Goal: Transaction & Acquisition: Subscribe to service/newsletter

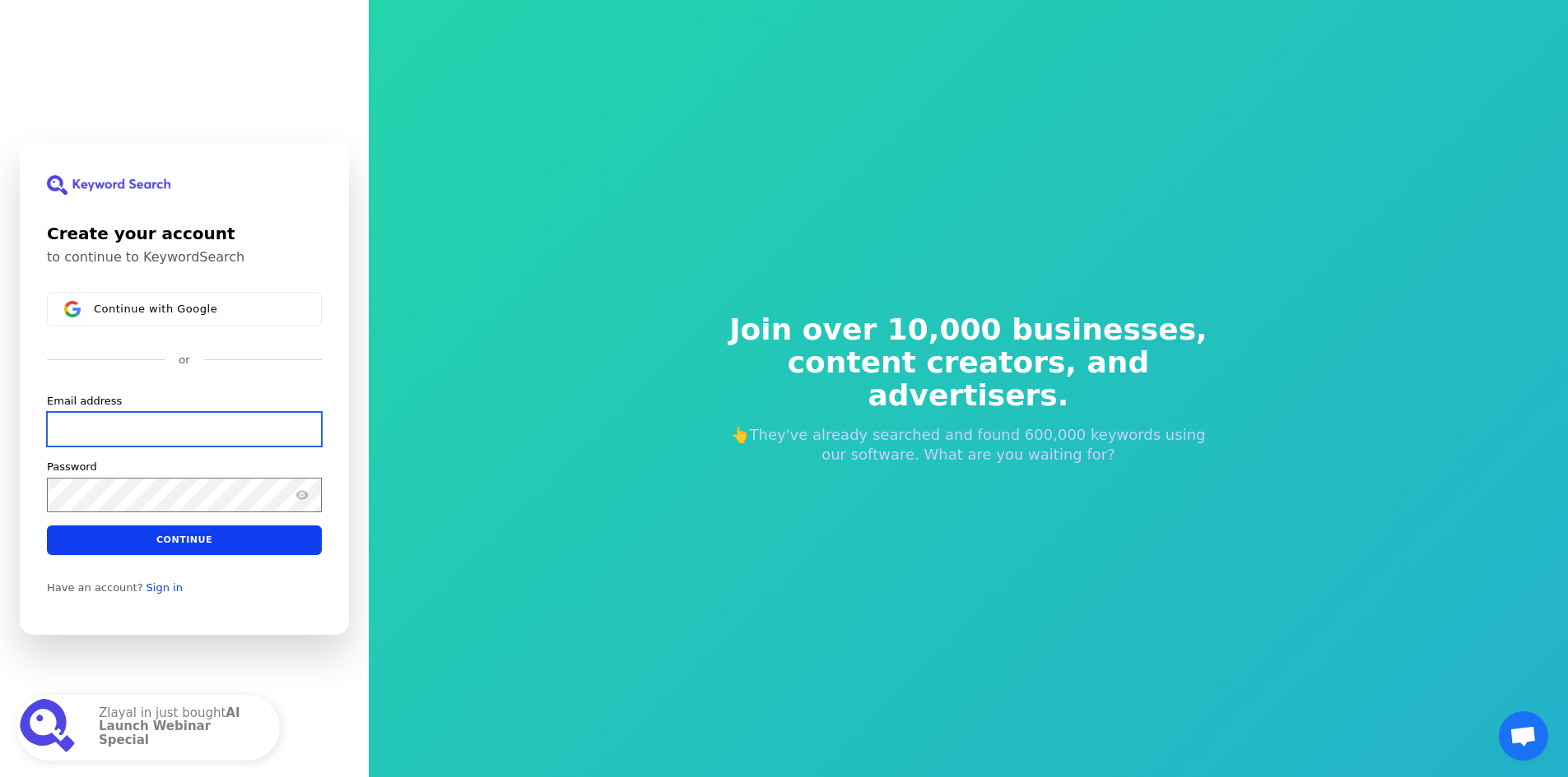
click at [150, 428] on input "Email address" at bounding box center [184, 428] width 275 height 35
paste input "[EMAIL_ADDRESS][DOMAIN_NAME]"
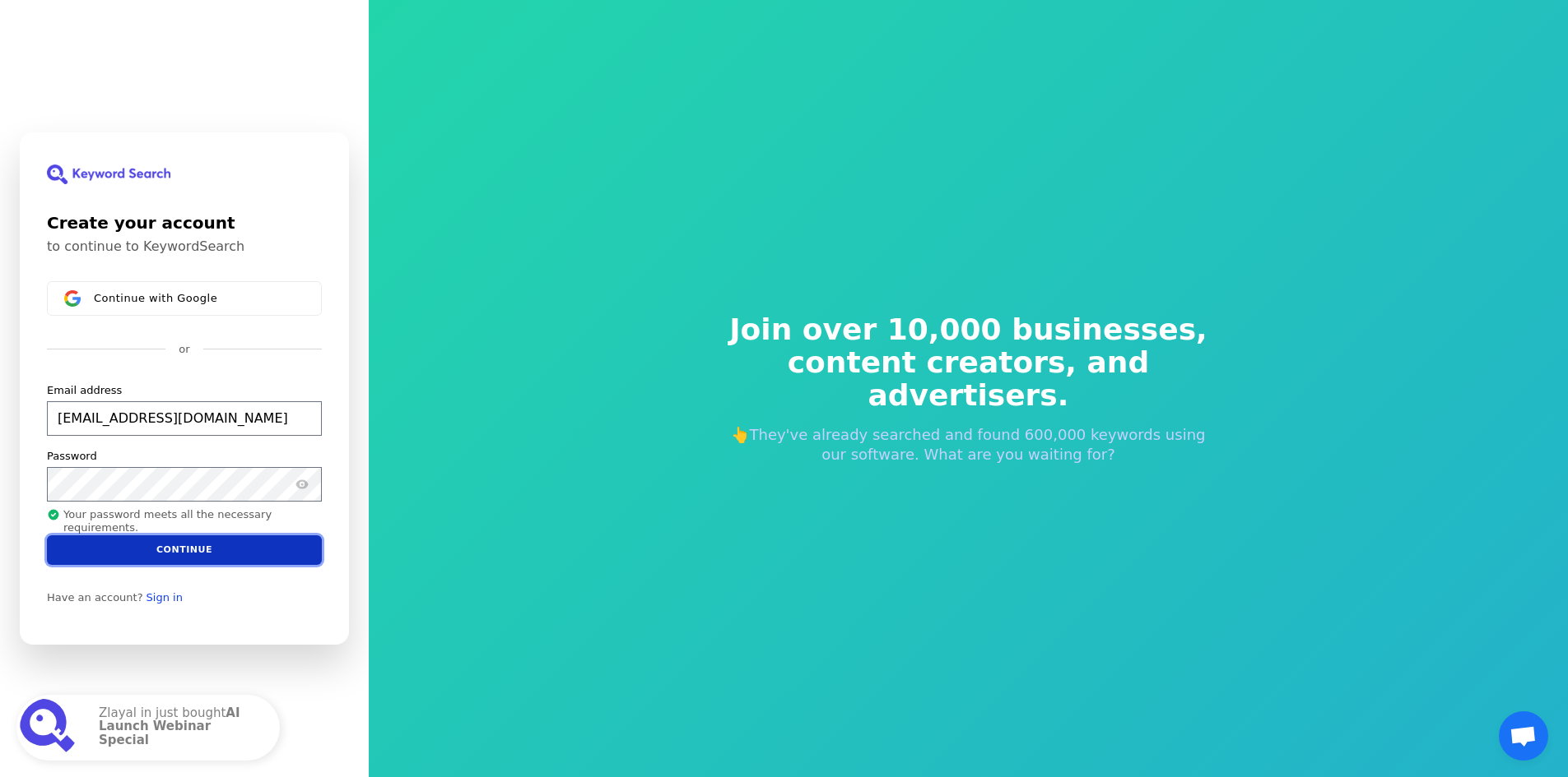
click at [195, 547] on button "Continue" at bounding box center [184, 550] width 275 height 30
type input "[EMAIL_ADDRESS][DOMAIN_NAME]"
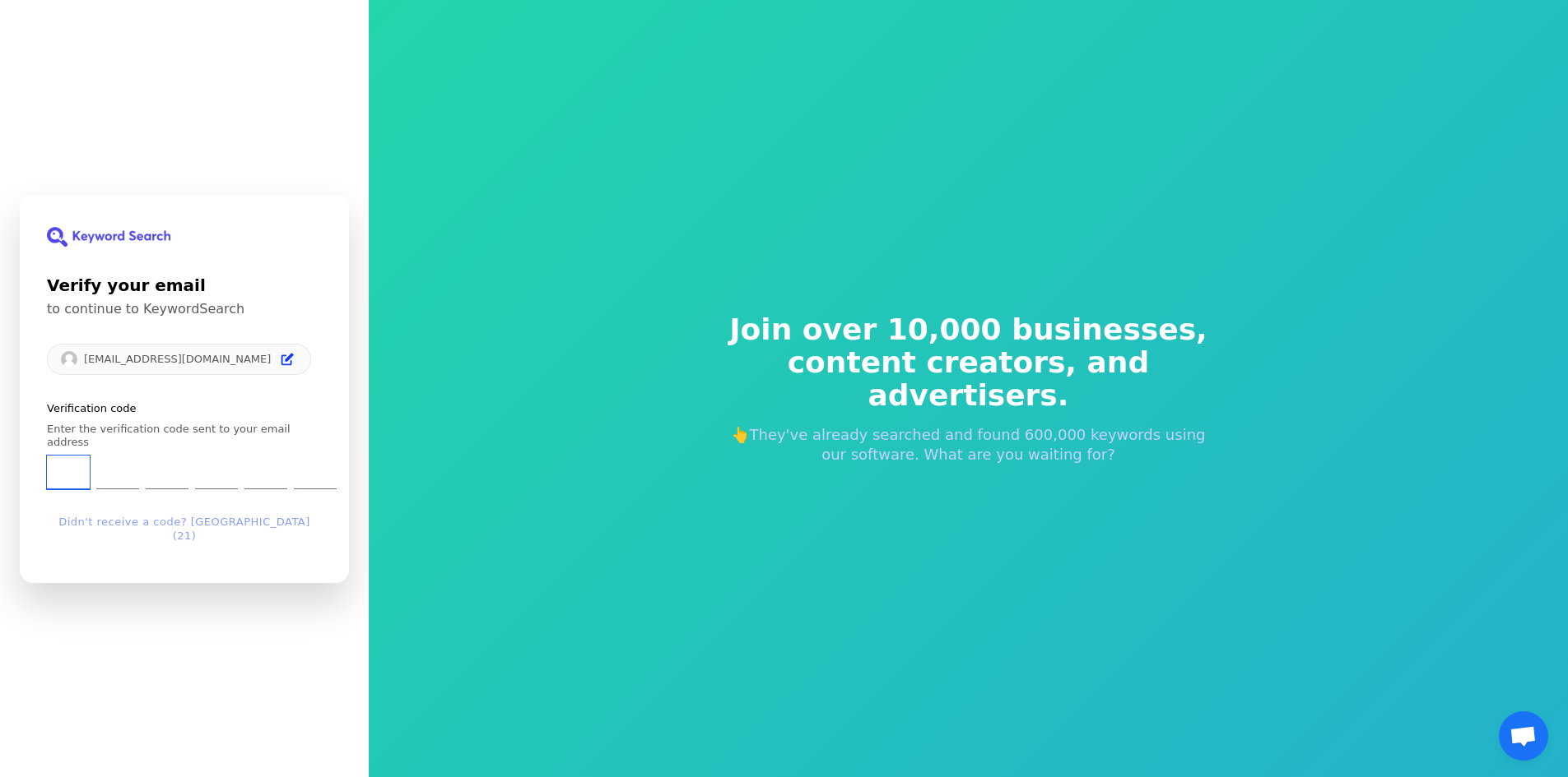
type input "6"
type input "8"
type input "9"
type input "4"
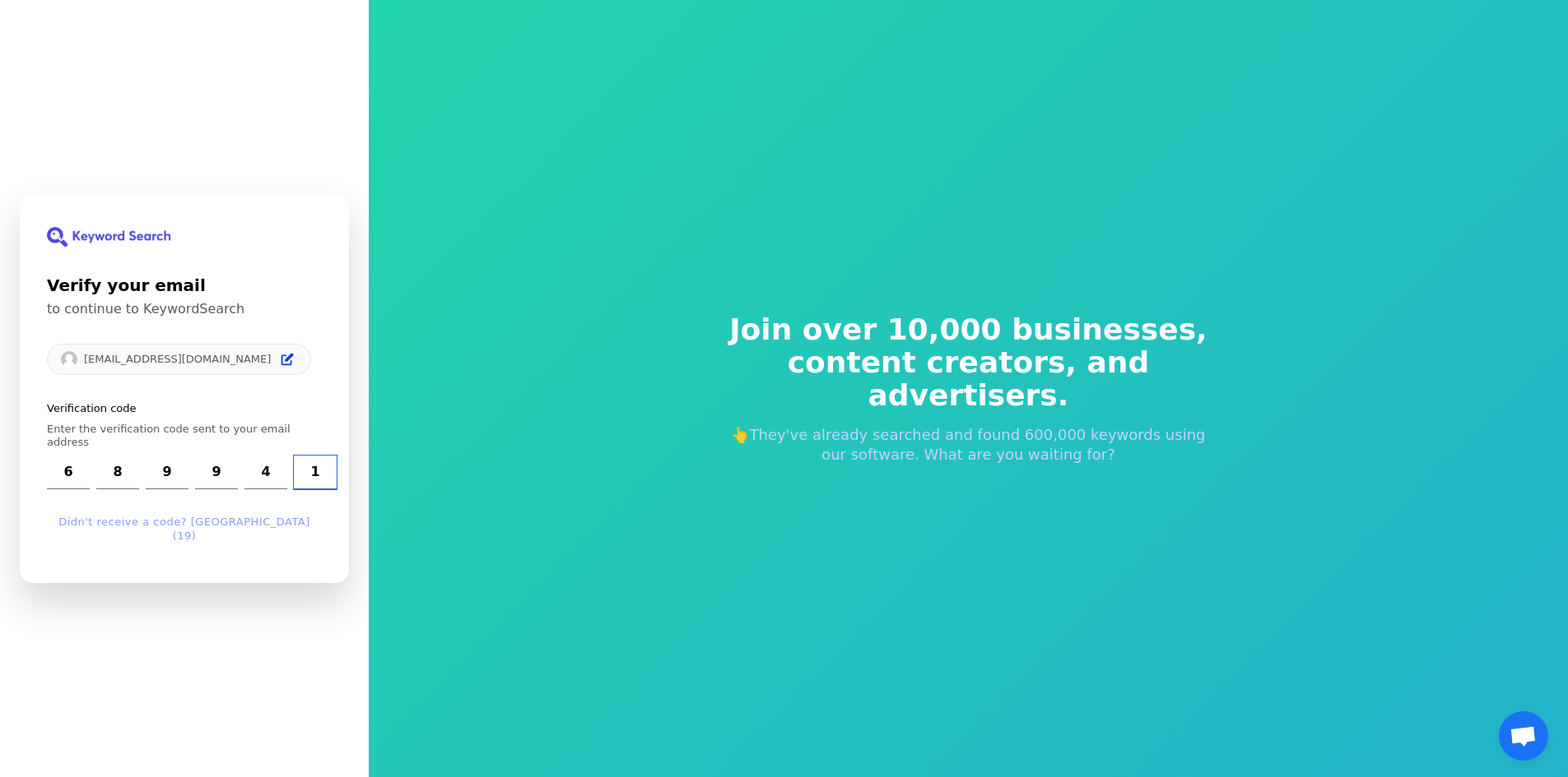
type input "1"
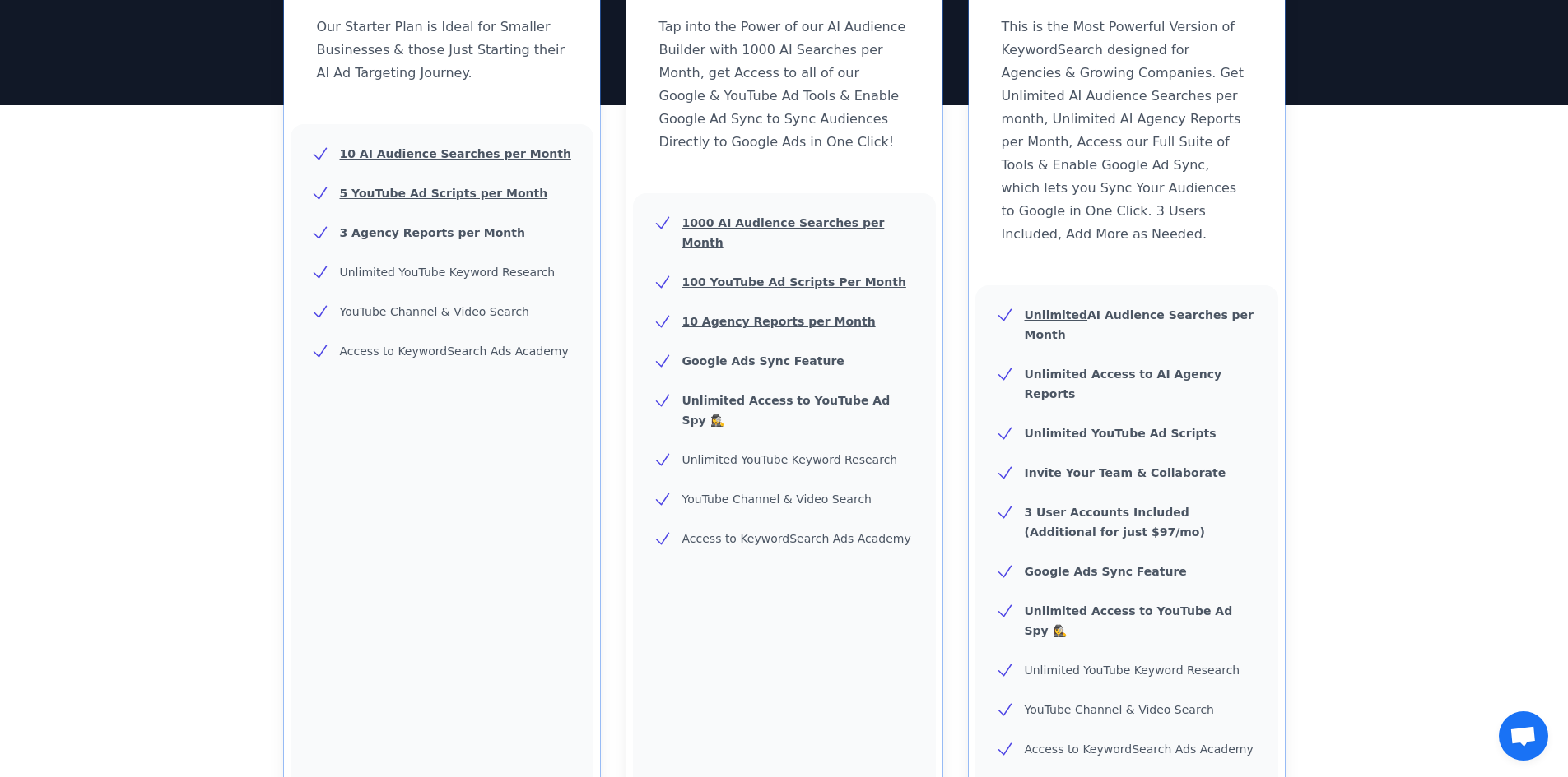
scroll to position [741, 0]
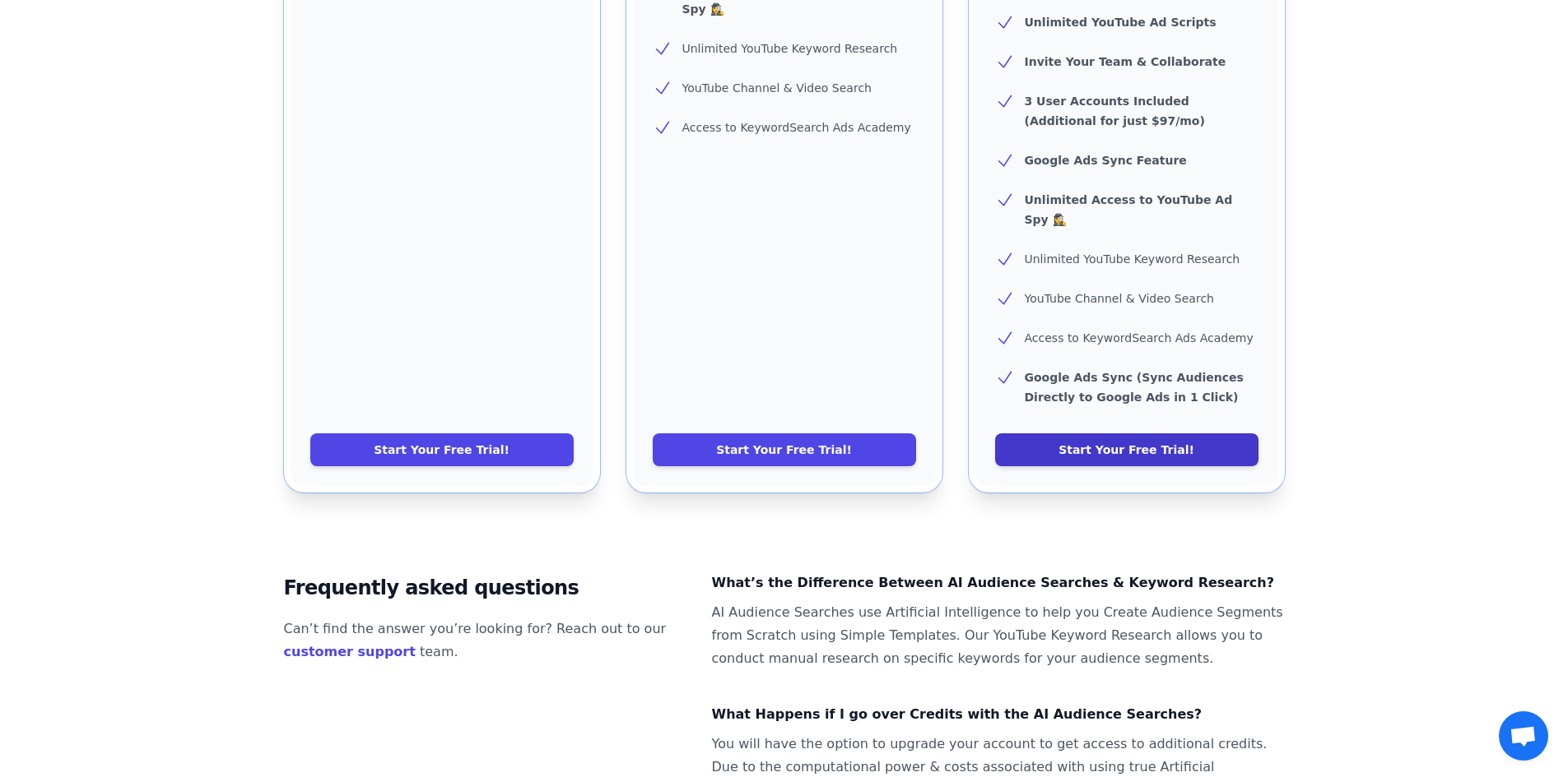
click at [1173, 433] on link "Start Your Free Trial!" at bounding box center [1127, 449] width 264 height 33
